Goal: Task Accomplishment & Management: Manage account settings

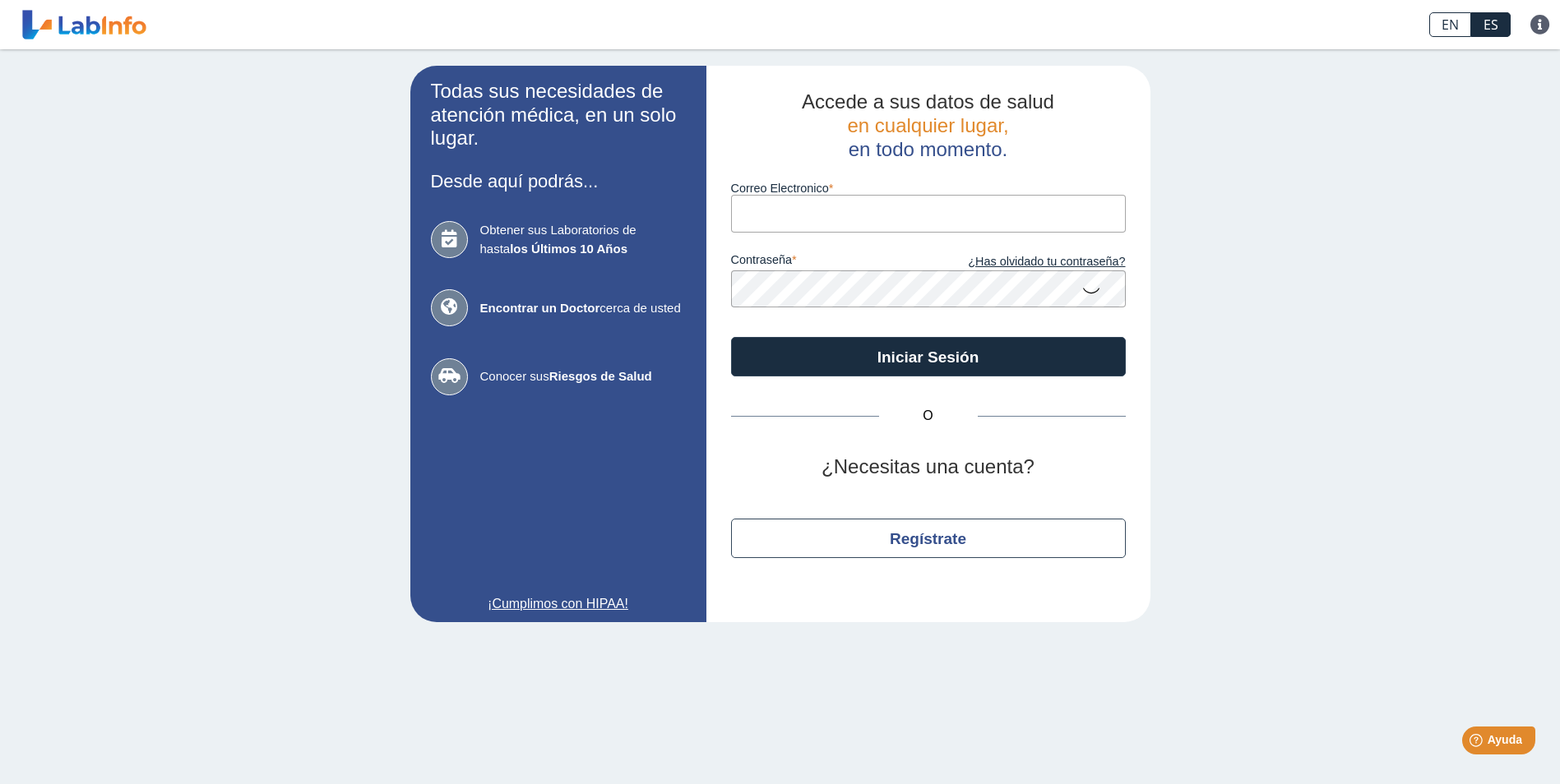
click at [784, 219] on input "Correo Electronico" at bounding box center [928, 213] width 394 height 37
click at [184, 227] on div "Todas sus necesidades de atención médica, en un solo lugar. Desde aquí podrás..…" at bounding box center [780, 343] width 1560 height 589
click at [957, 218] on input "Correo Electronico" at bounding box center [928, 213] width 394 height 37
type input "[EMAIL_ADDRESS][DOMAIN_NAME]"
click at [1086, 292] on icon at bounding box center [1091, 290] width 19 height 32
